Goal: Task Accomplishment & Management: Manage account settings

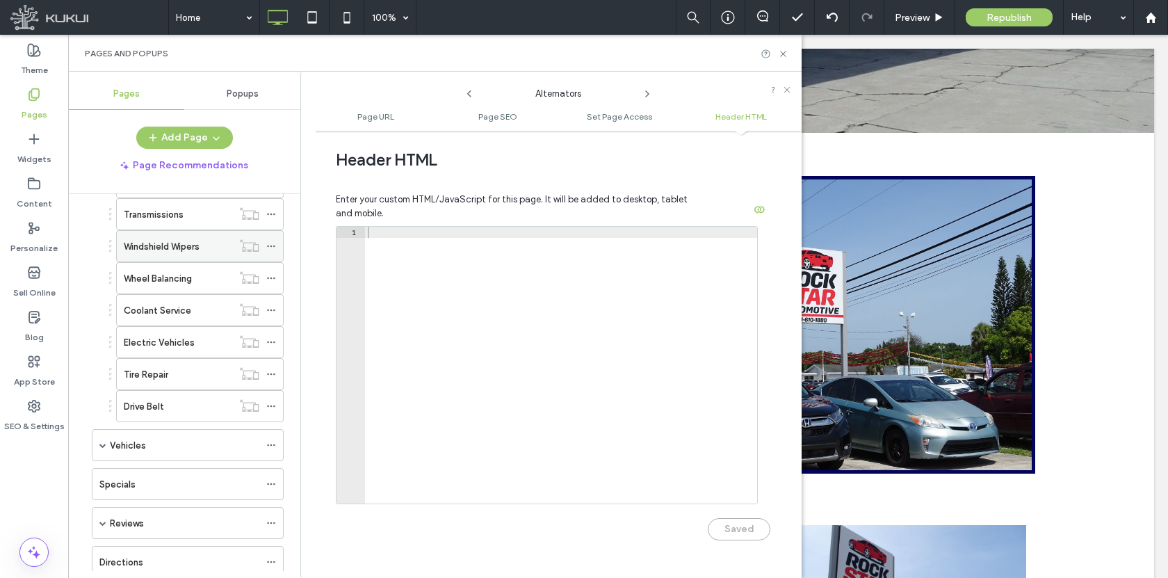
scroll to position [1387, 0]
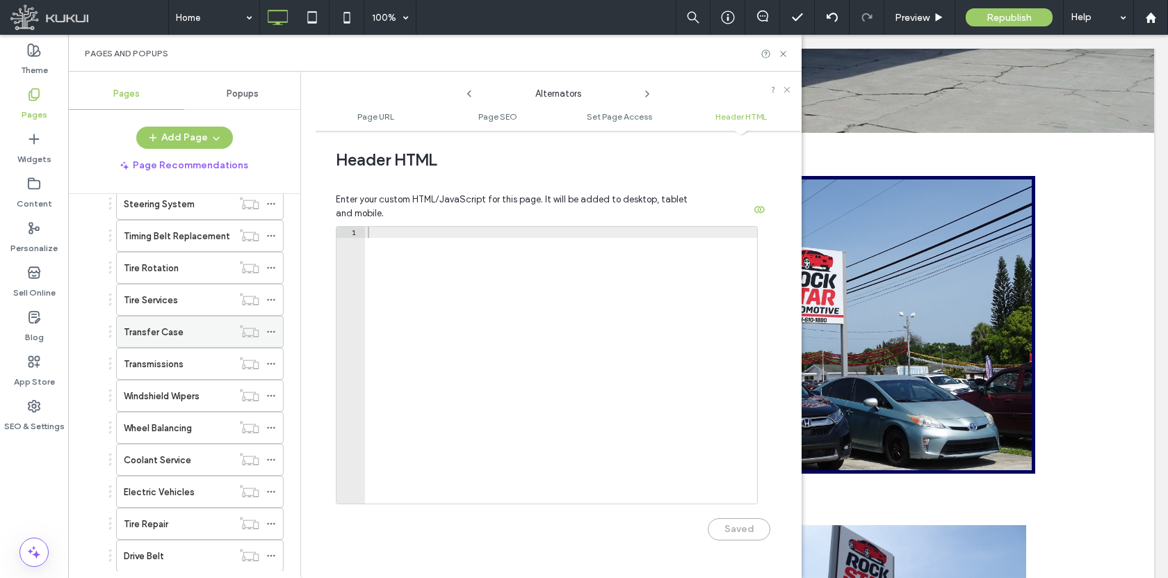
click at [272, 329] on icon at bounding box center [271, 332] width 10 height 10
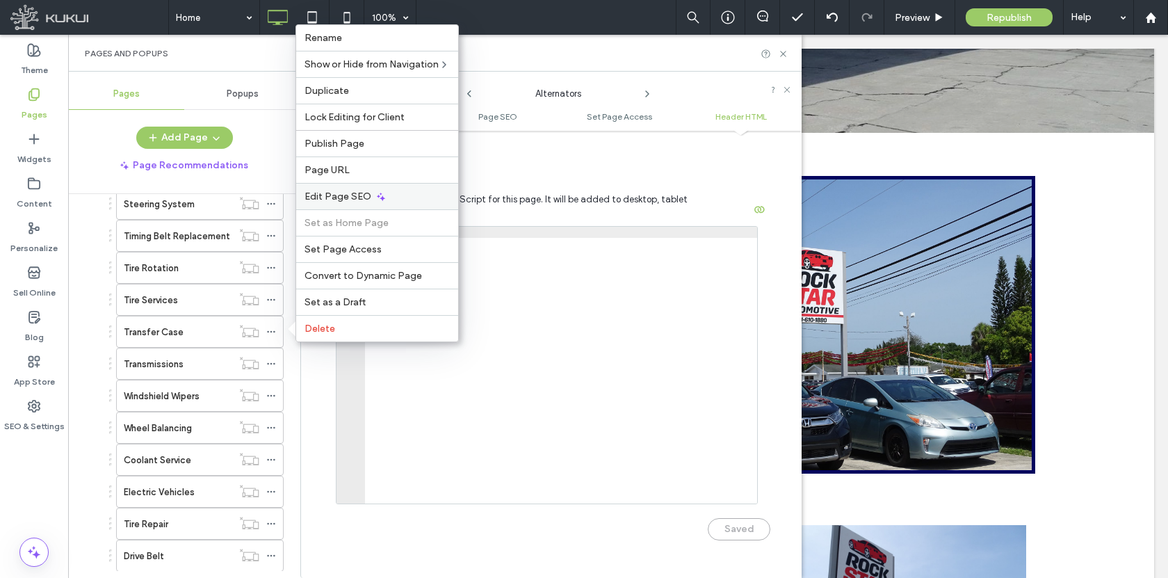
click at [334, 191] on span "Edit Page SEO" at bounding box center [337, 196] width 67 height 12
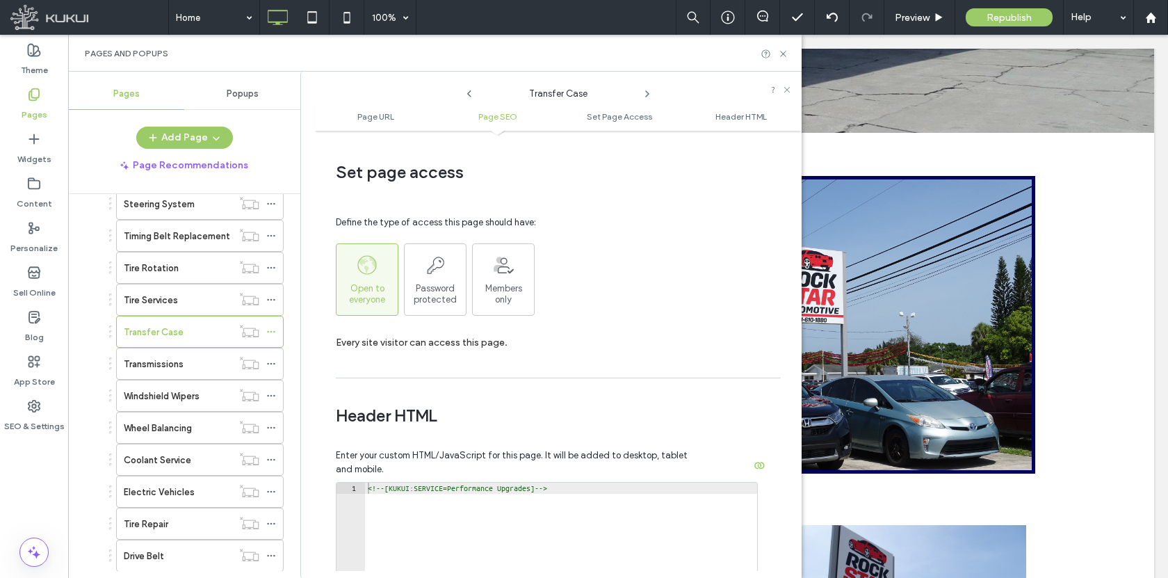
scroll to position [1251, 0]
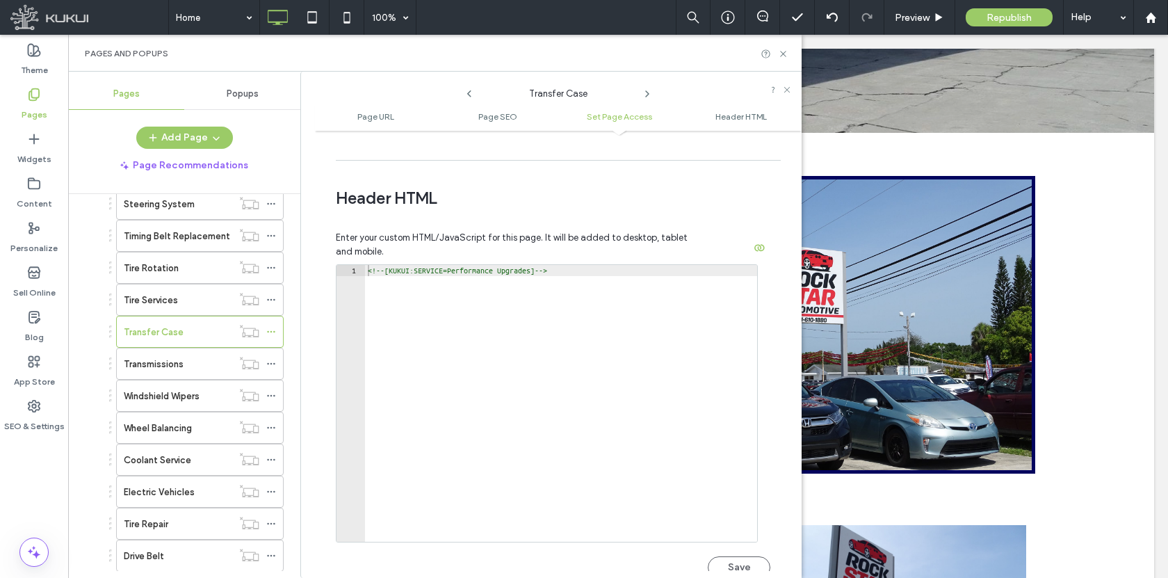
click at [569, 271] on div "<!-- [KUKUI:SERVICE=Performance Upgrades] -->" at bounding box center [561, 414] width 392 height 299
drag, startPoint x: 566, startPoint y: 271, endPoint x: 468, endPoint y: 272, distance: 98.7
click at [468, 272] on div "<!-- [KUKUI:SERVICE=Performance Upgrades] -->" at bounding box center [561, 414] width 392 height 299
type textarea "**********"
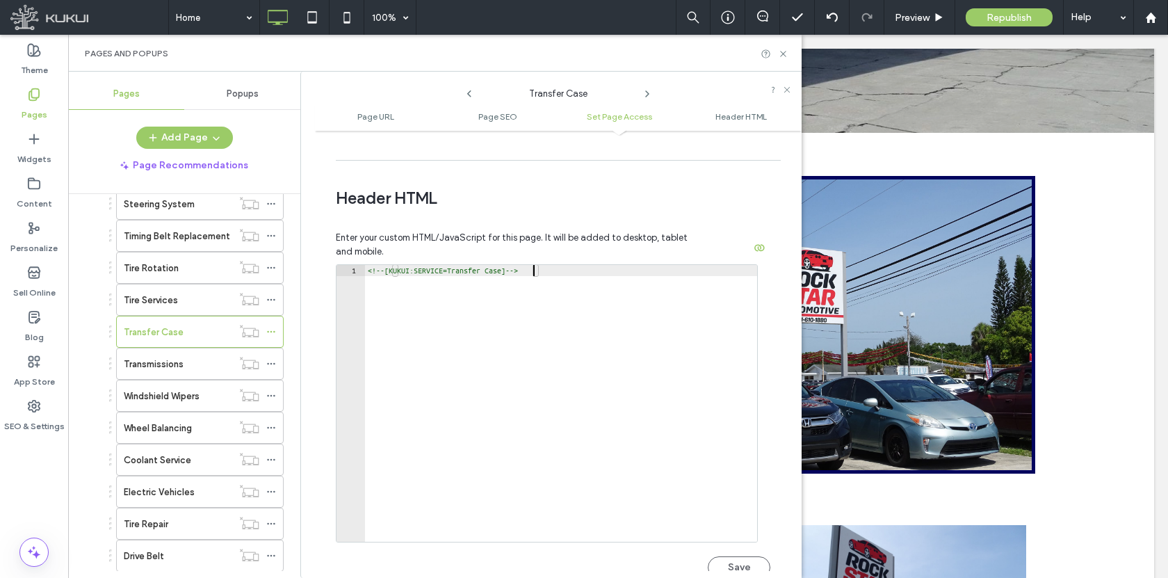
click at [621, 321] on div "<!-- [KUKUI:SERVICE=Transfer Case] -->" at bounding box center [561, 414] width 392 height 299
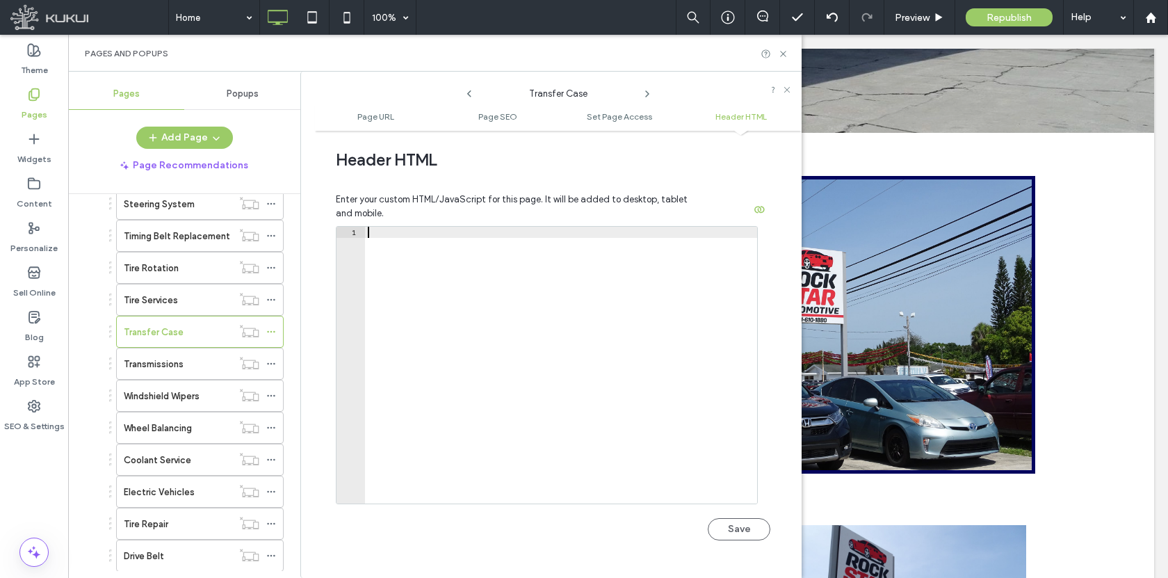
scroll to position [0, 0]
click at [732, 521] on button "Save" at bounding box center [739, 529] width 63 height 22
